Goal: Transaction & Acquisition: Purchase product/service

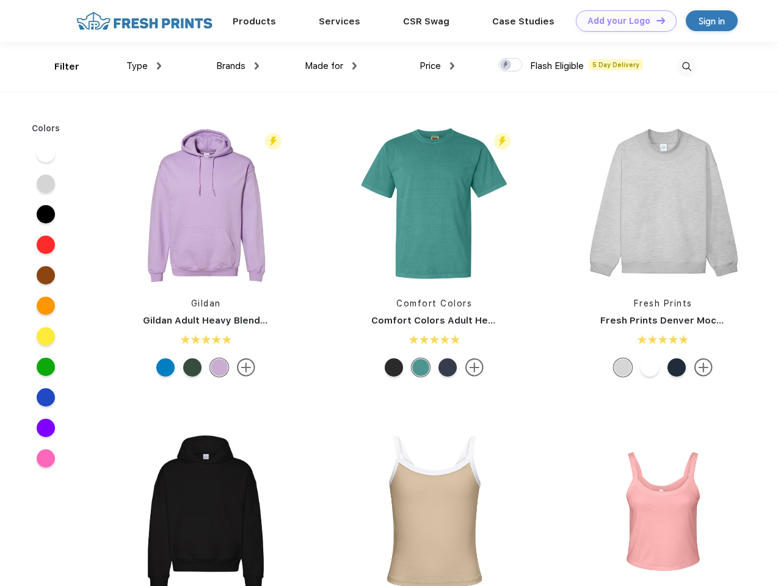
click at [622, 21] on link "Add your Logo Design Tool" at bounding box center [626, 20] width 101 height 21
click at [0, 0] on div "Design Tool" at bounding box center [0, 0] width 0 height 0
click at [655, 20] on link "Add your Logo Design Tool" at bounding box center [626, 20] width 101 height 21
click at [59, 67] on div "Filter" at bounding box center [66, 67] width 25 height 14
click at [144, 66] on span "Type" at bounding box center [136, 65] width 21 height 11
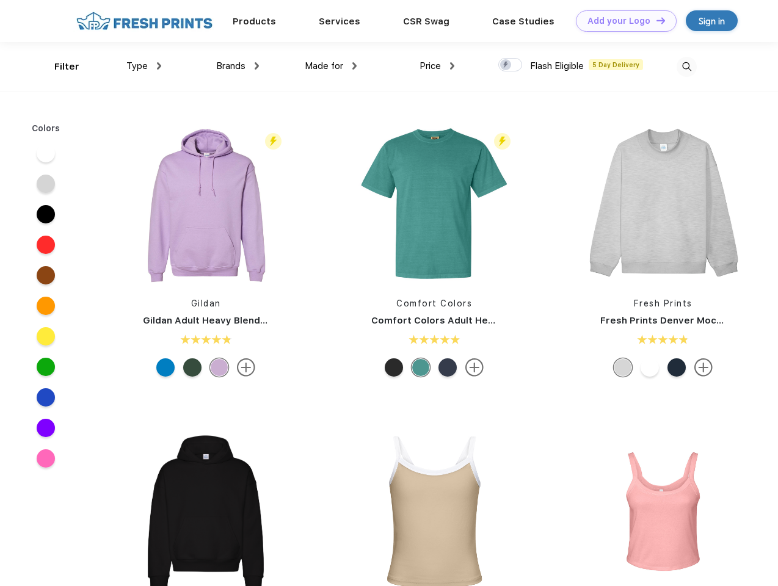
click at [238, 66] on span "Brands" at bounding box center [230, 65] width 29 height 11
click at [331, 66] on span "Made for" at bounding box center [324, 65] width 38 height 11
click at [437, 66] on span "Price" at bounding box center [430, 65] width 21 height 11
click at [511, 65] on div at bounding box center [510, 64] width 24 height 13
click at [506, 65] on input "checkbox" at bounding box center [502, 61] width 8 height 8
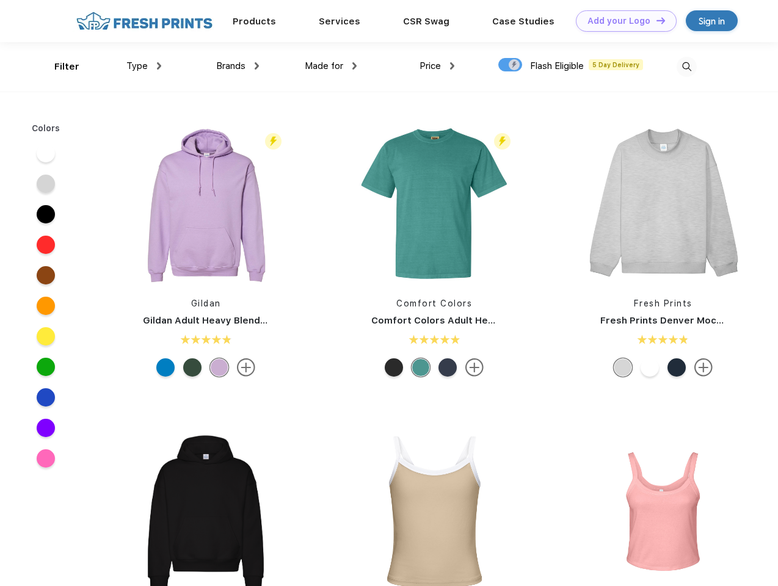
click at [686, 67] on img at bounding box center [687, 67] width 20 height 20
